Goal: Find specific page/section: Find specific page/section

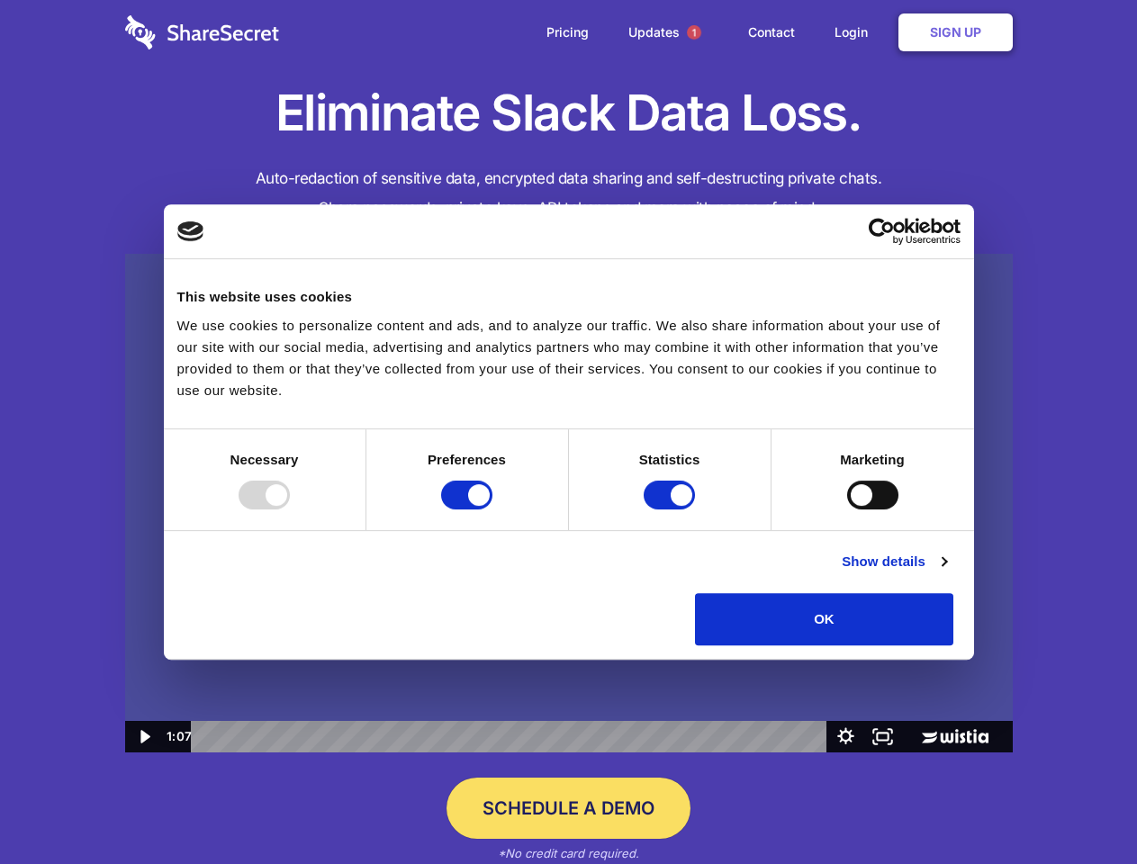
click at [568, 432] on img at bounding box center [569, 504] width 888 height 500
click at [290, 510] on div at bounding box center [264, 495] width 51 height 29
click at [493, 510] on input "Preferences" at bounding box center [466, 495] width 51 height 29
checkbox input "false"
click at [672, 510] on input "Statistics" at bounding box center [669, 495] width 51 height 29
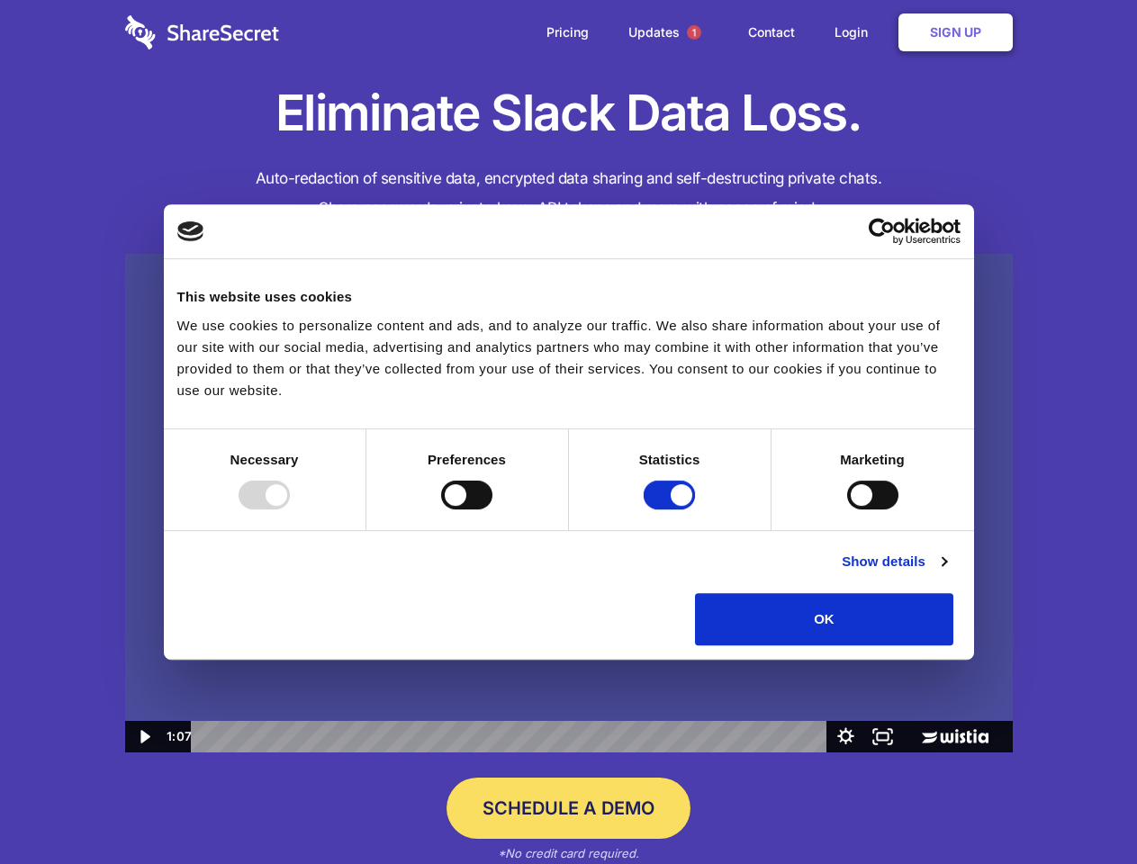
checkbox input "false"
click at [847, 510] on input "Marketing" at bounding box center [872, 495] width 51 height 29
checkbox input "true"
click at [946, 573] on link "Show details" at bounding box center [894, 562] width 104 height 22
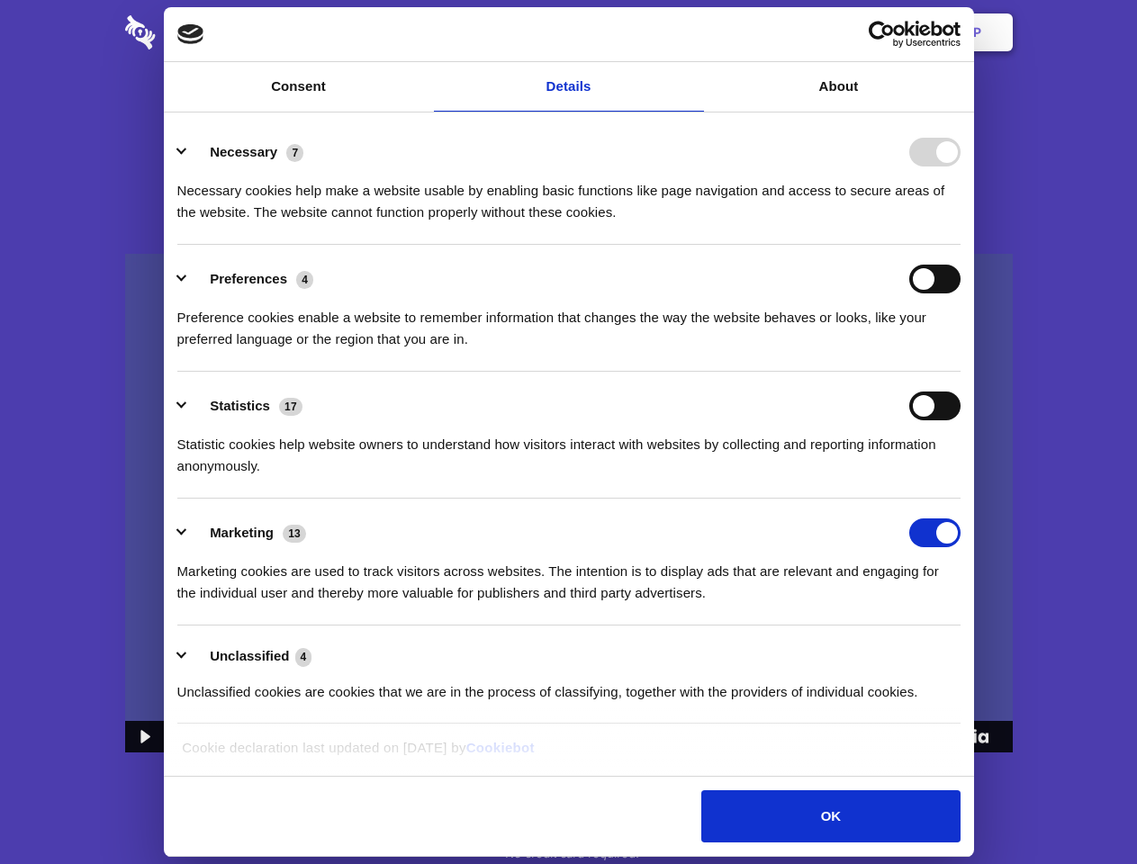
click at [995, 652] on body "Consent Details [#IABV2SETTINGS#] About This website uses cookies We use cookie…" at bounding box center [568, 432] width 1137 height 864
click at [693, 32] on span "1" at bounding box center [694, 32] width 14 height 14
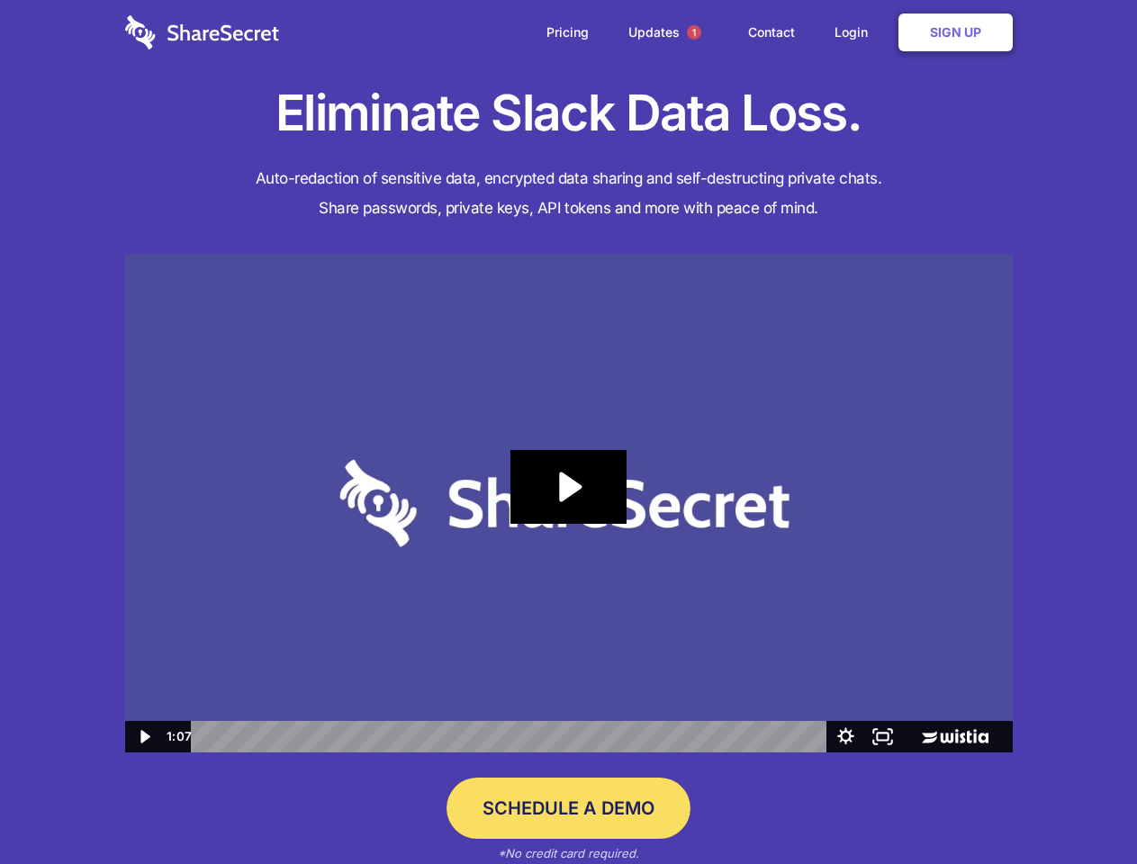
click at [569, 503] on icon "Play Video: Sharesecret Slack Extension" at bounding box center [568, 487] width 115 height 74
